Goal: Transaction & Acquisition: Purchase product/service

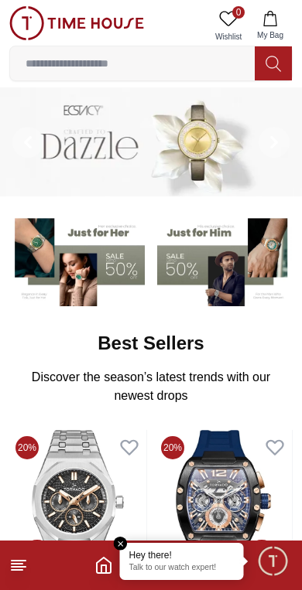
click at [27, 560] on icon at bounding box center [18, 565] width 19 height 19
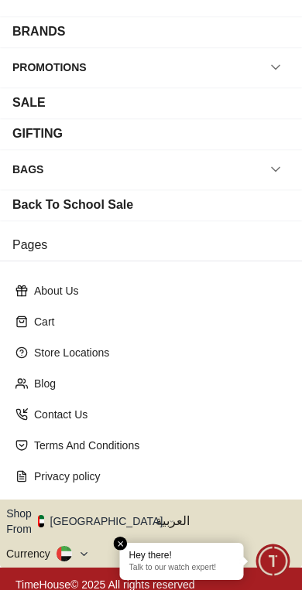
scroll to position [203, 0]
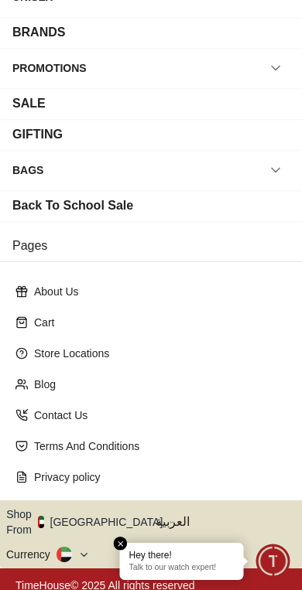
click at [170, 522] on icon "button" at bounding box center [171, 523] width 3 height 2
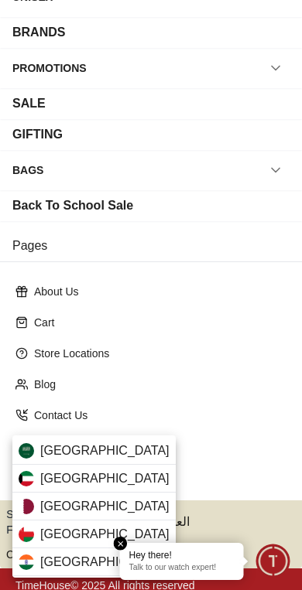
click at [125, 448] on div "[GEOGRAPHIC_DATA]" at bounding box center [93, 451] width 163 height 28
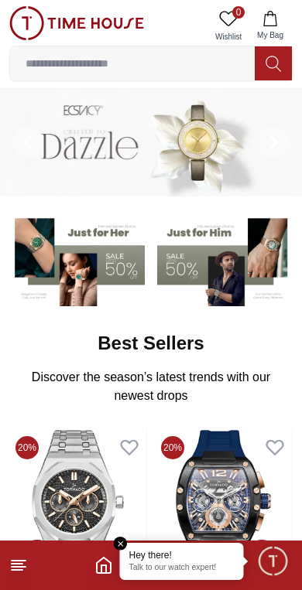
click at [84, 279] on img at bounding box center [76, 260] width 135 height 94
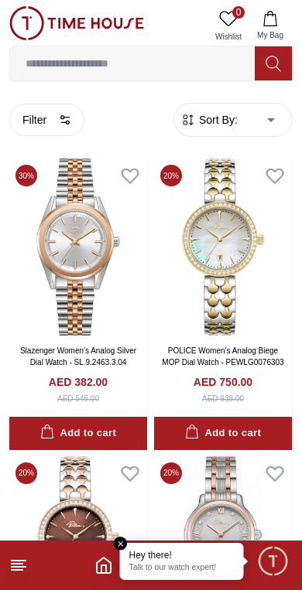
click at [59, 105] on button "Filter" at bounding box center [46, 120] width 75 height 33
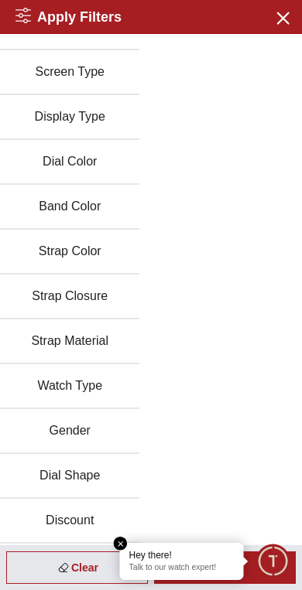
scroll to position [208, 0]
click at [103, 517] on button "Discount" at bounding box center [69, 521] width 139 height 45
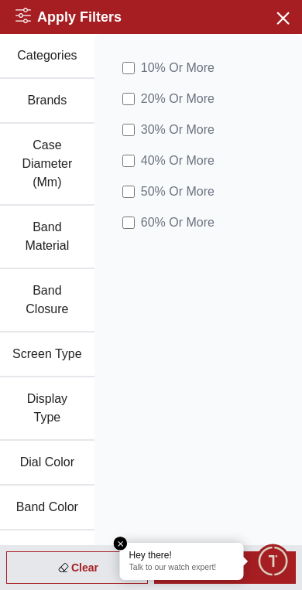
scroll to position [0, 0]
click at [292, 23] on button "Close menu" at bounding box center [281, 17] width 25 height 25
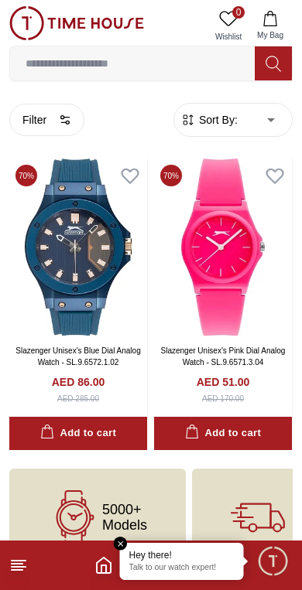
click at [67, 125] on icon "button" at bounding box center [65, 120] width 12 height 12
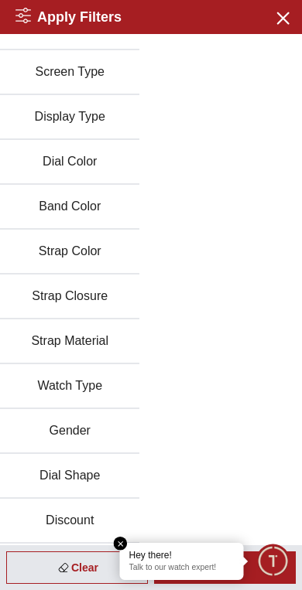
click at [84, 512] on button "Discount" at bounding box center [69, 521] width 139 height 45
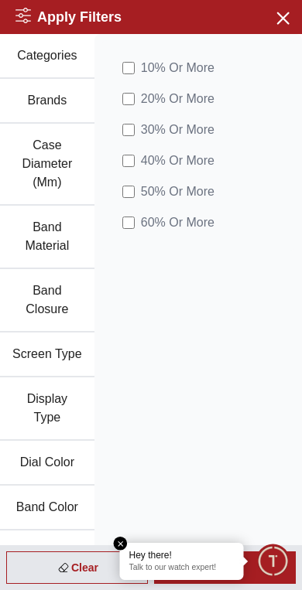
click at [135, 220] on label "60 % Or More" at bounding box center [168, 223] width 92 height 19
click at [141, 183] on span "50 % Or More" at bounding box center [178, 192] width 74 height 19
click at [293, 13] on button "Close menu" at bounding box center [281, 17] width 25 height 25
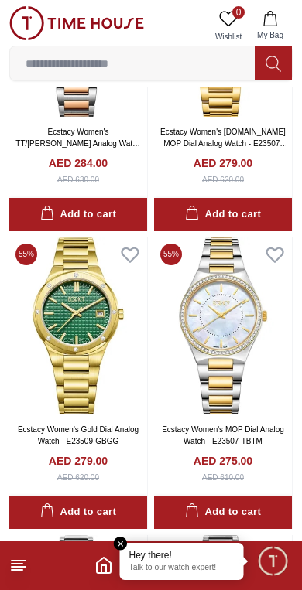
scroll to position [1492, 0]
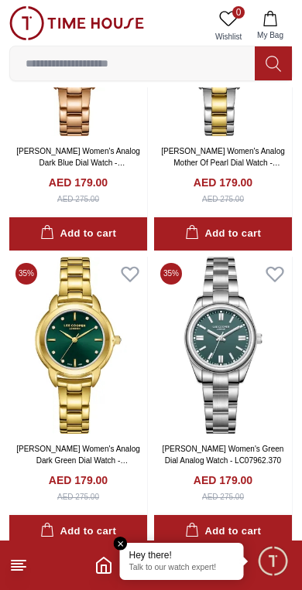
scroll to position [5262, 0]
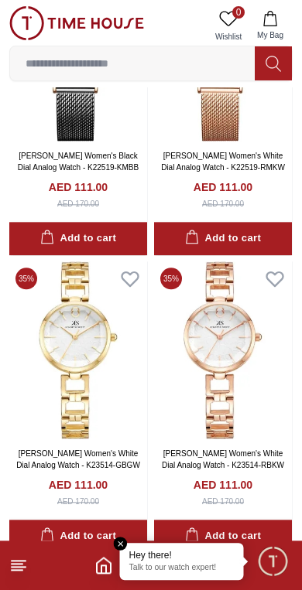
scroll to position [9133, 0]
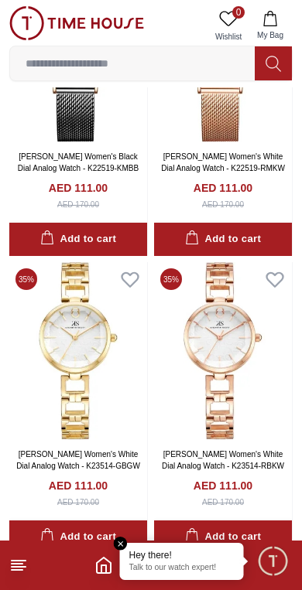
click at [119, 543] on em "Close tooltip" at bounding box center [121, 544] width 14 height 14
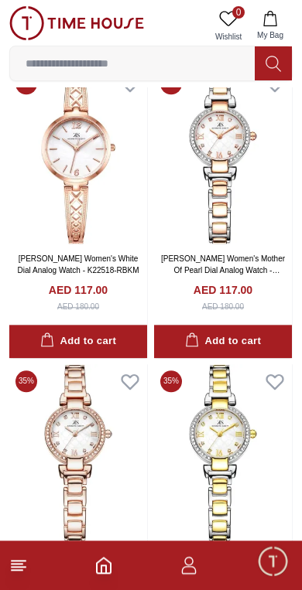
scroll to position [7828, 0]
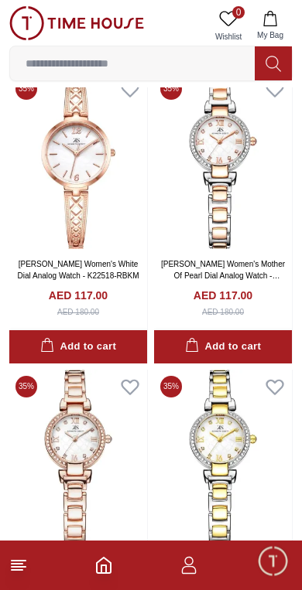
click at [50, 551] on footer at bounding box center [151, 566] width 302 height 50
click at [44, 559] on footer at bounding box center [151, 566] width 302 height 50
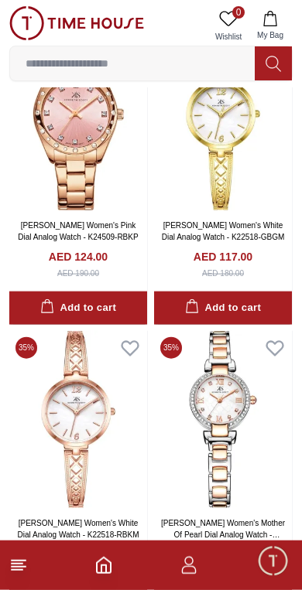
scroll to position [7572, 0]
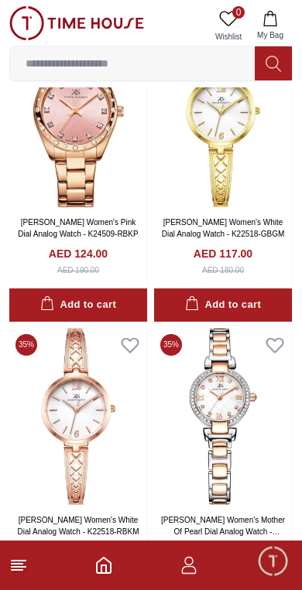
click at [15, 572] on icon at bounding box center [18, 565] width 19 height 19
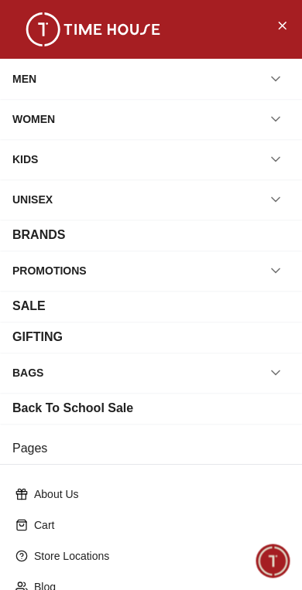
scroll to position [0, 0]
click at [259, 313] on div "SALE" at bounding box center [150, 306] width 277 height 19
click at [249, 312] on div "SALE" at bounding box center [150, 306] width 277 height 19
click at [80, 305] on div "SALE" at bounding box center [150, 306] width 277 height 19
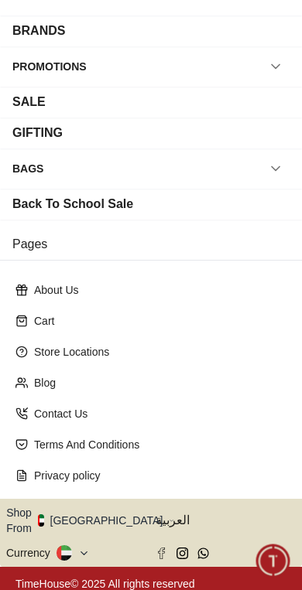
scroll to position [203, 0]
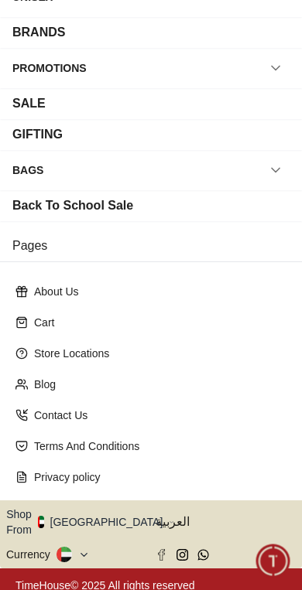
click at [170, 522] on icon "button" at bounding box center [171, 523] width 3 height 2
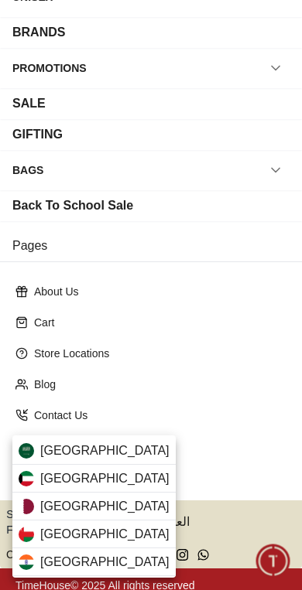
click at [109, 453] on span "[GEOGRAPHIC_DATA]" at bounding box center [104, 451] width 129 height 19
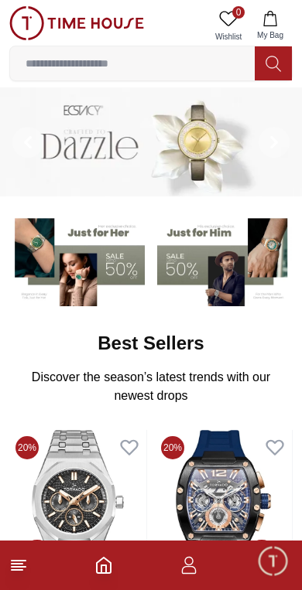
click at [272, 23] on icon "button" at bounding box center [269, 18] width 15 height 15
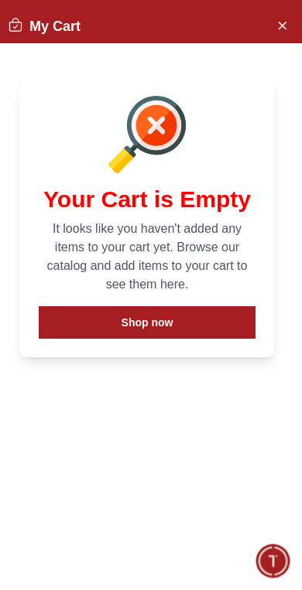
click at [290, 23] on button "Close Account" at bounding box center [281, 24] width 25 height 25
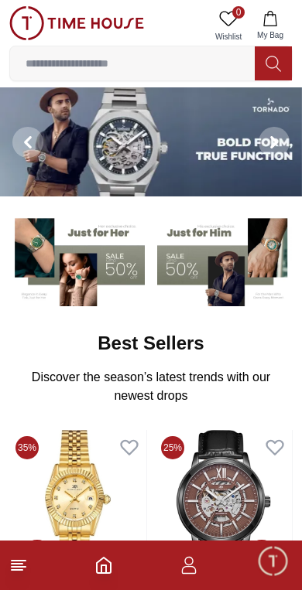
click at [268, 22] on icon "button" at bounding box center [269, 18] width 15 height 15
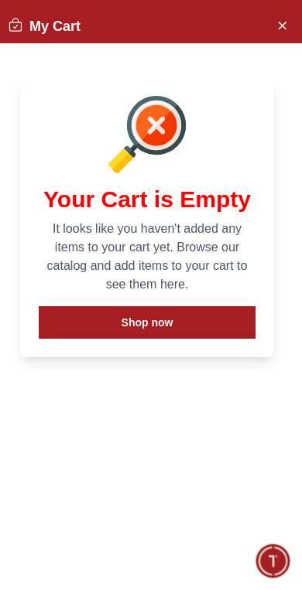
click at [210, 320] on button "Shop now" at bounding box center [147, 322] width 217 height 33
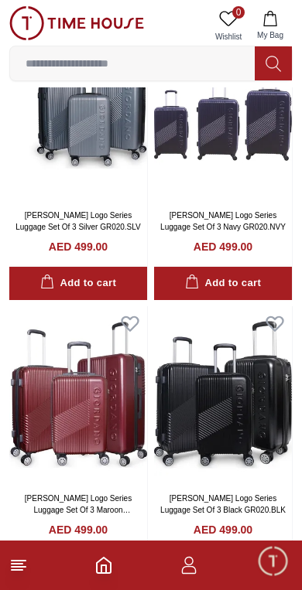
scroll to position [136, 0]
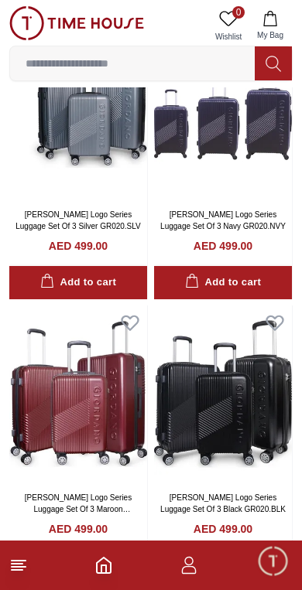
click at [275, 21] on icon "button" at bounding box center [269, 18] width 15 height 15
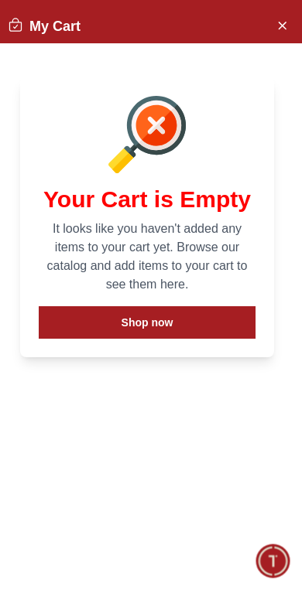
click at [286, 19] on icon "Close Account" at bounding box center [281, 24] width 12 height 19
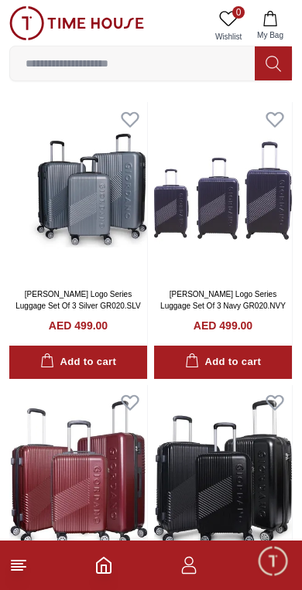
scroll to position [0, 0]
